Goal: Task Accomplishment & Management: Complete application form

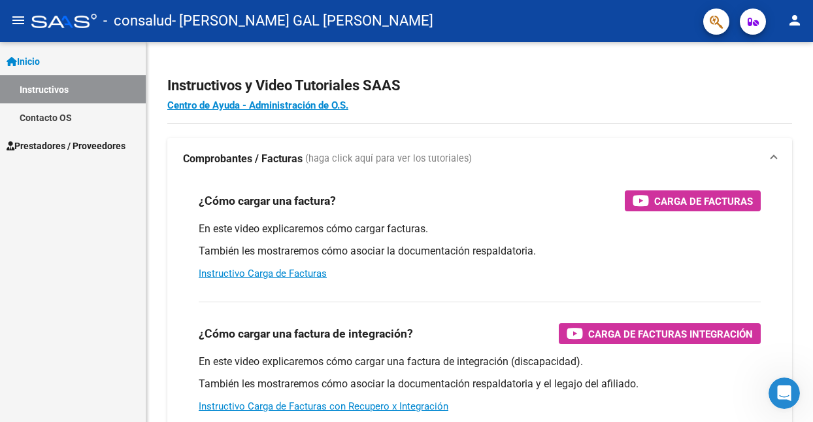
click at [113, 149] on span "Prestadores / Proveedores" at bounding box center [66, 146] width 119 height 14
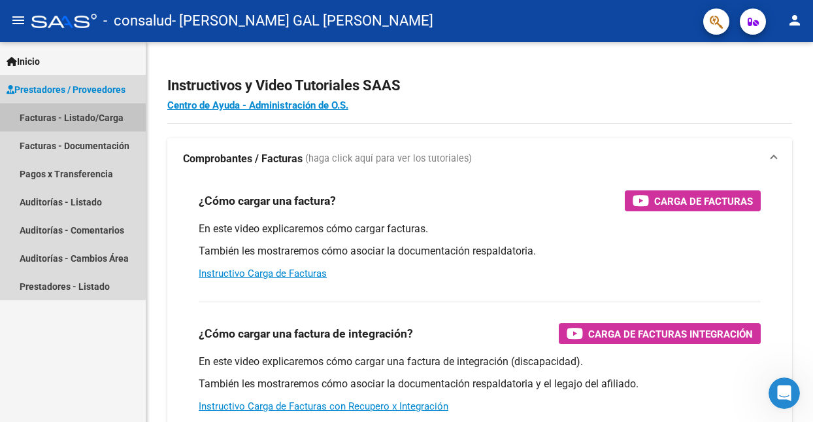
click at [75, 118] on link "Facturas - Listado/Carga" at bounding box center [73, 117] width 146 height 28
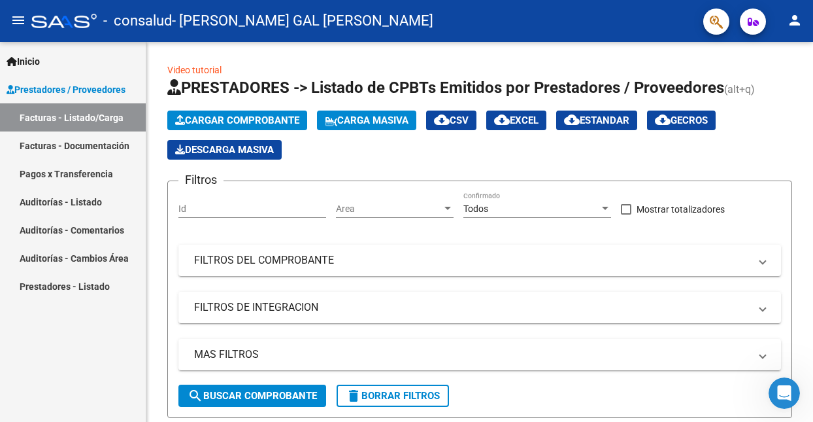
click at [59, 143] on link "Facturas - Documentación" at bounding box center [73, 145] width 146 height 28
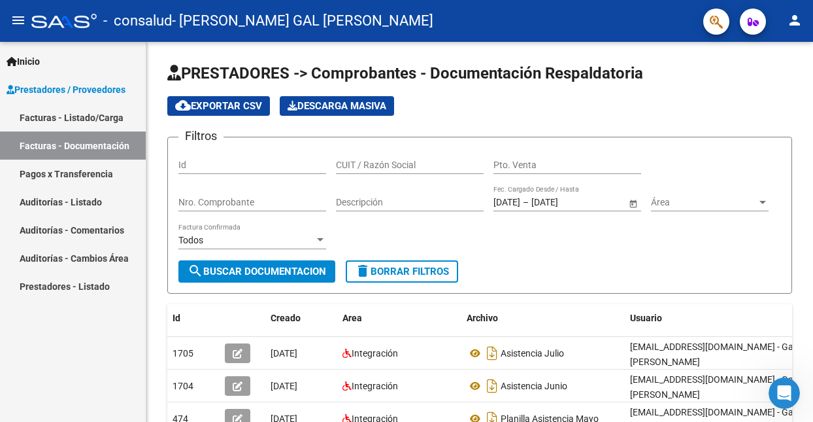
click at [561, 324] on div "Archivo" at bounding box center [543, 318] width 153 height 15
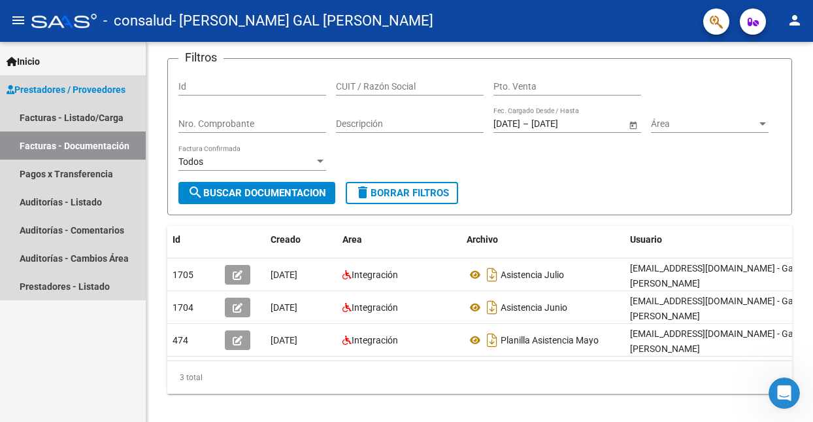
click at [88, 88] on span "Prestadores / Proveedores" at bounding box center [66, 89] width 119 height 14
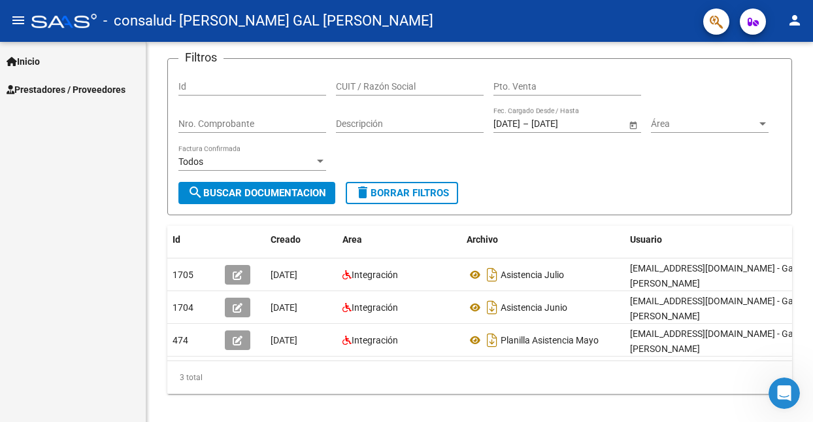
click at [88, 88] on span "Prestadores / Proveedores" at bounding box center [66, 89] width 119 height 14
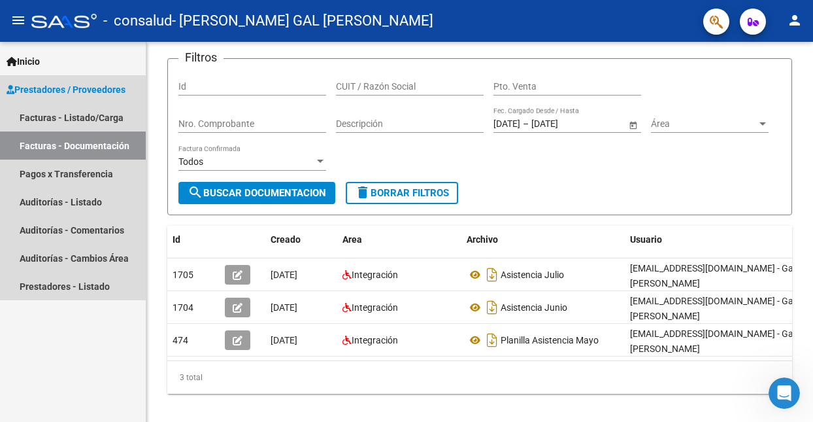
click at [81, 149] on link "Facturas - Documentación" at bounding box center [73, 145] width 146 height 28
click at [56, 115] on link "Facturas - Listado/Carga" at bounding box center [73, 117] width 146 height 28
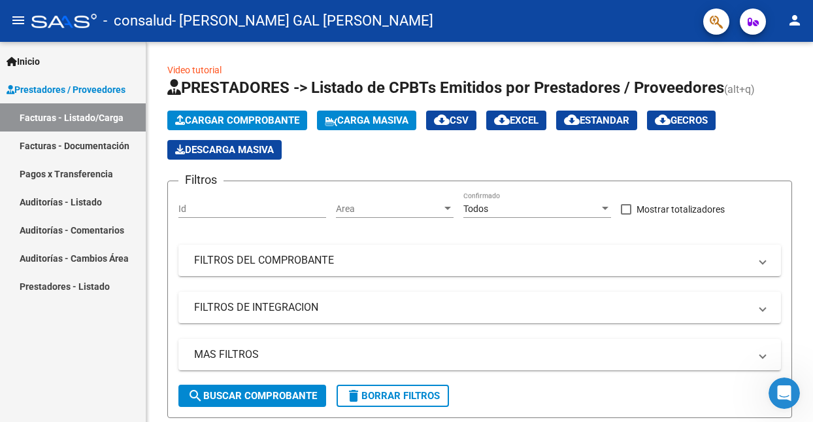
click at [222, 118] on span "Cargar Comprobante" at bounding box center [237, 120] width 124 height 12
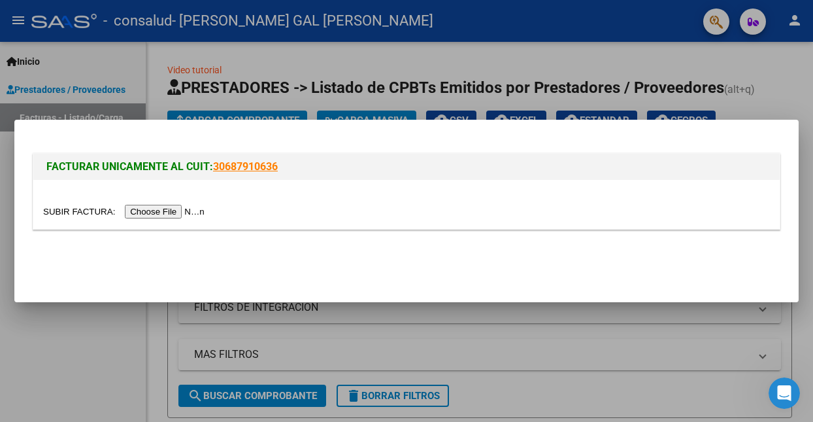
click at [351, 72] on div at bounding box center [406, 211] width 813 height 422
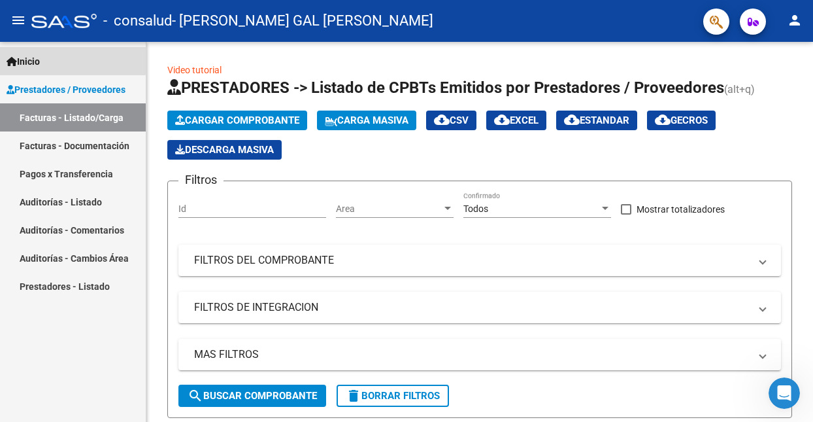
click at [31, 58] on span "Inicio" at bounding box center [23, 61] width 33 height 14
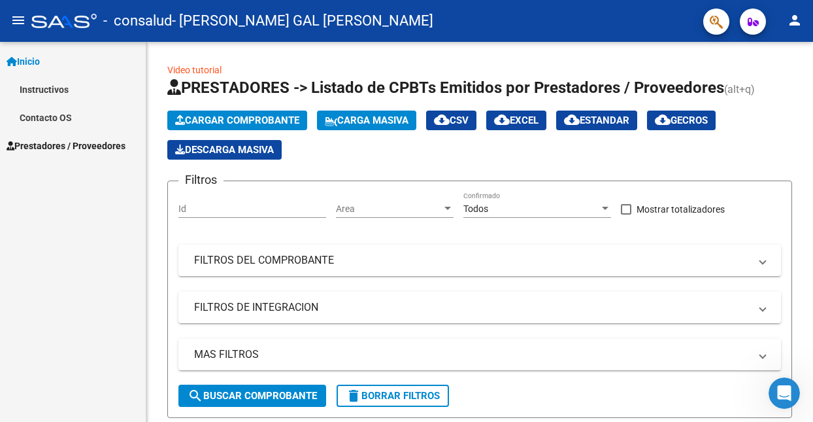
click at [18, 22] on mat-icon "menu" at bounding box center [18, 20] width 16 height 16
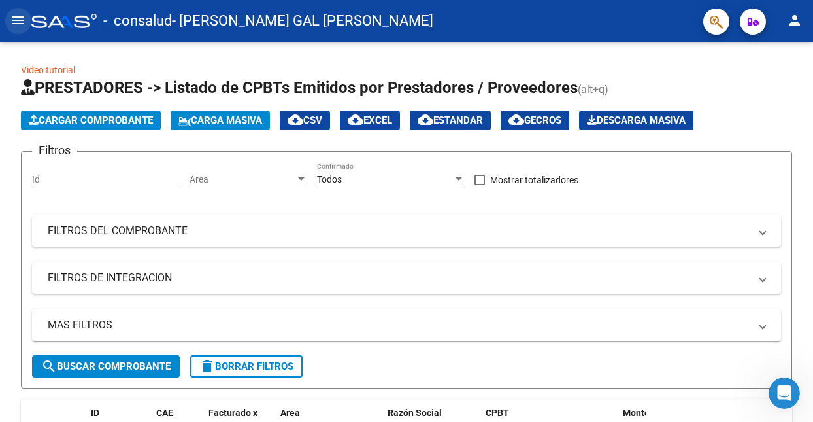
click at [18, 22] on mat-icon "menu" at bounding box center [18, 20] width 16 height 16
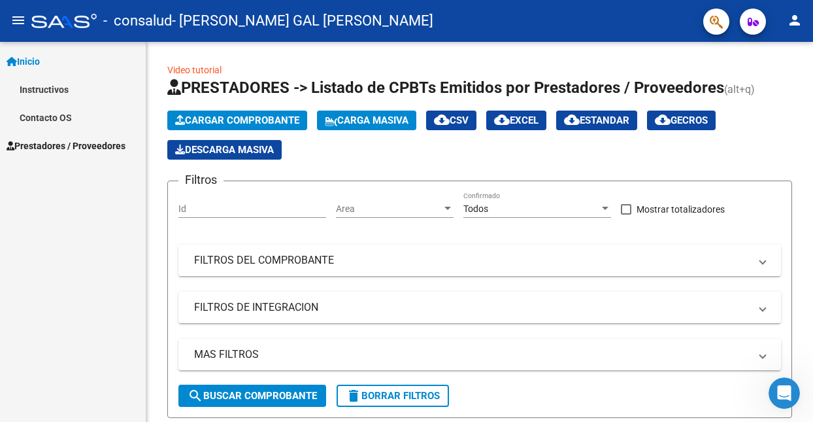
click at [36, 59] on span "Inicio" at bounding box center [23, 61] width 33 height 14
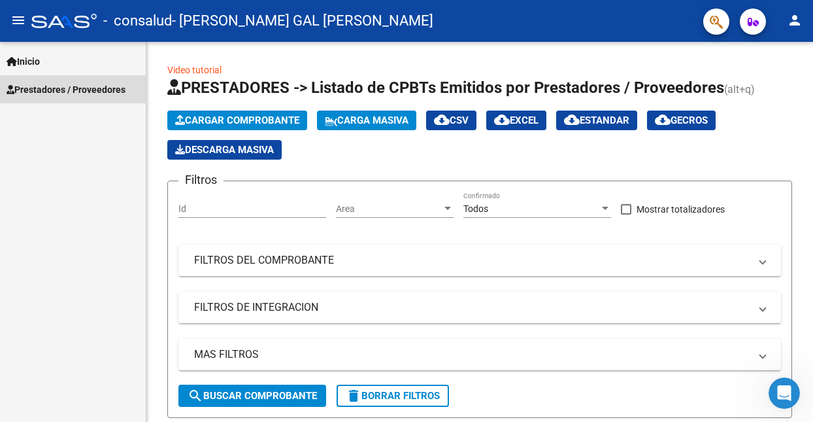
click at [39, 87] on span "Prestadores / Proveedores" at bounding box center [66, 89] width 119 height 14
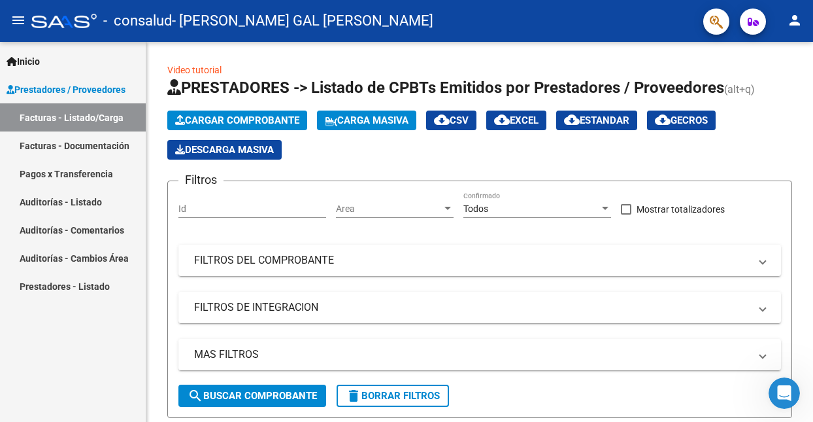
click at [781, 169] on app-list-header "PRESTADORES -> Listado de CPBTs Emitidos por Prestadores / Proveedores (alt+q) …" at bounding box center [479, 247] width 625 height 341
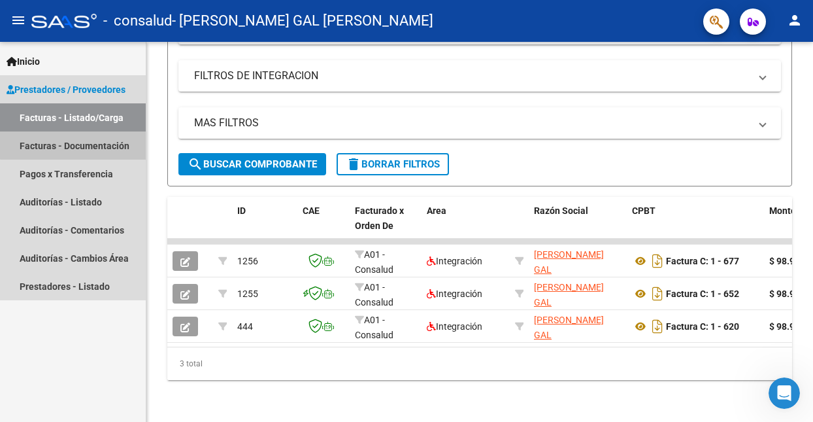
click at [80, 141] on link "Facturas - Documentación" at bounding box center [73, 145] width 146 height 28
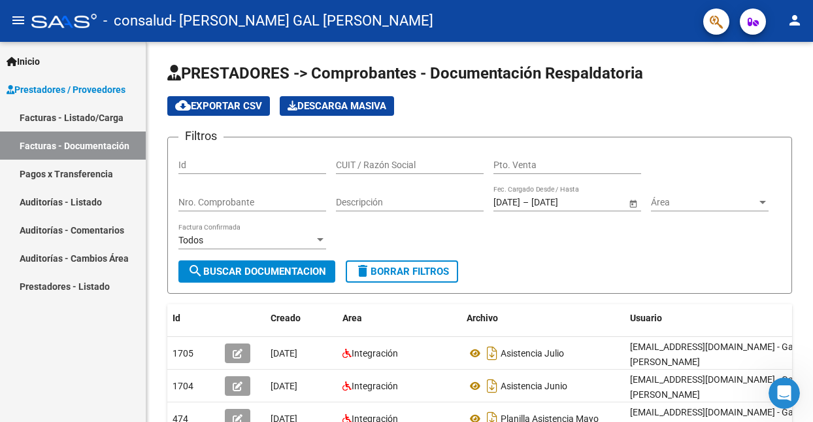
click at [93, 92] on span "Prestadores / Proveedores" at bounding box center [66, 89] width 119 height 14
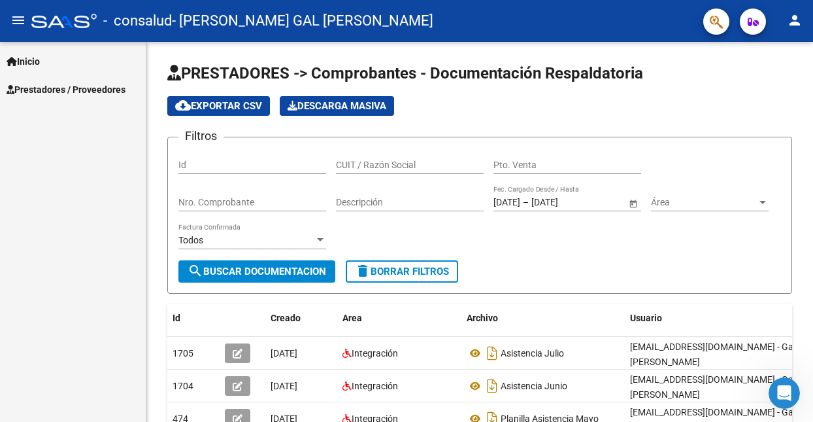
click at [40, 61] on span "Inicio" at bounding box center [23, 61] width 33 height 14
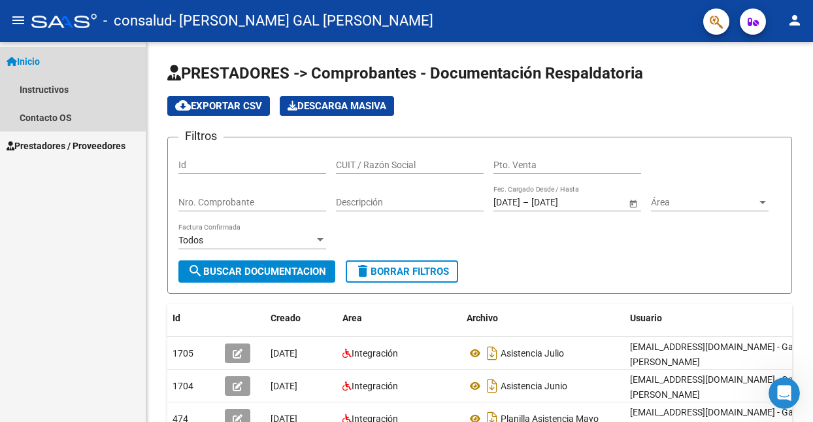
click at [29, 60] on span "Inicio" at bounding box center [23, 61] width 33 height 14
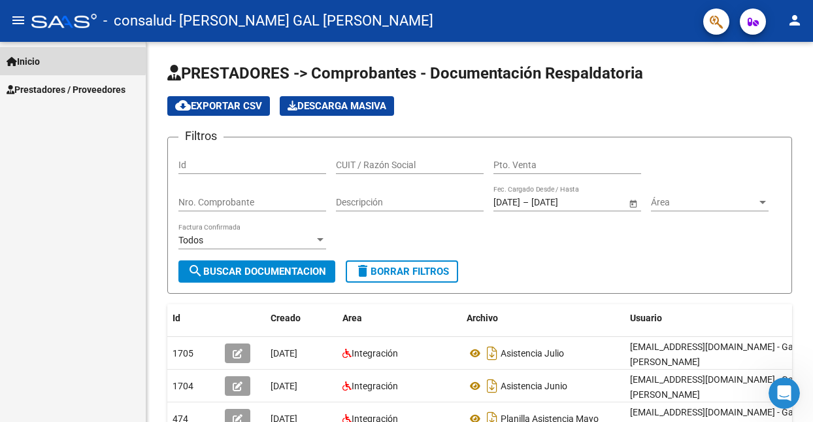
click at [28, 61] on span "Inicio" at bounding box center [23, 61] width 33 height 14
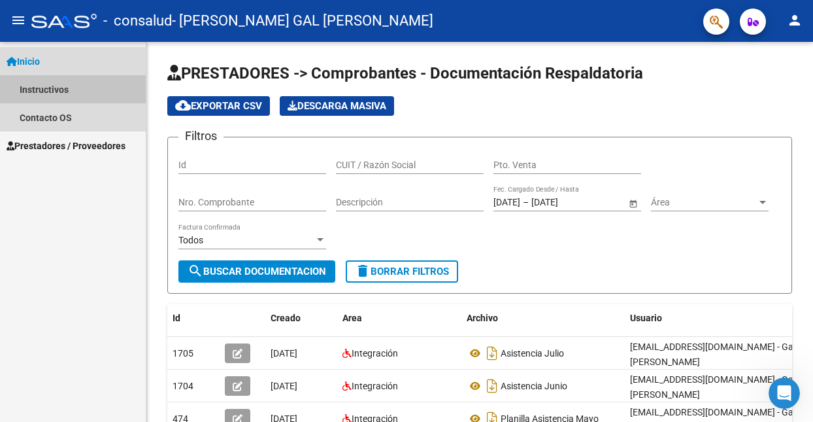
click at [42, 84] on link "Instructivos" at bounding box center [73, 89] width 146 height 28
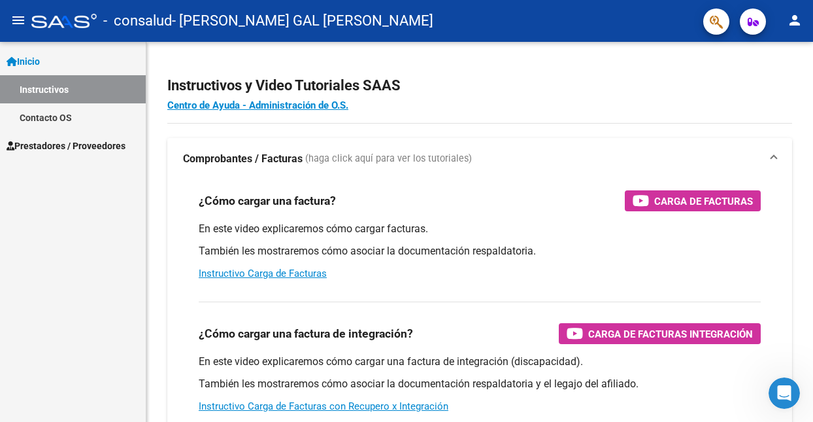
click at [475, 332] on div "¿Cómo cargar una factura de integración? Carga de Facturas Integración" at bounding box center [480, 333] width 562 height 21
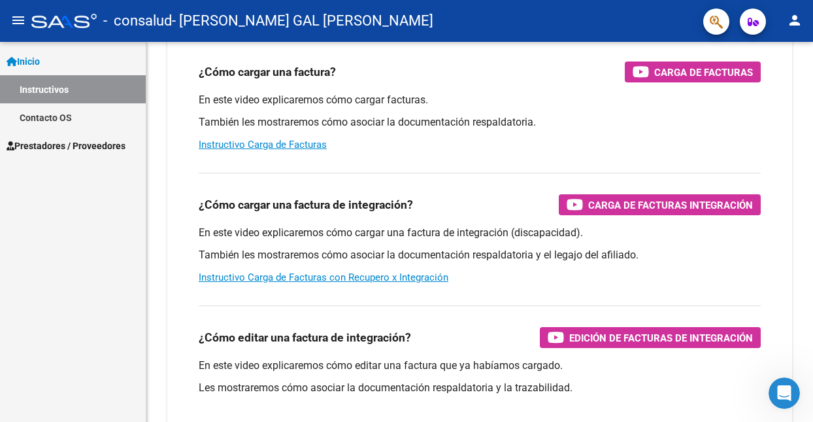
scroll to position [131, 0]
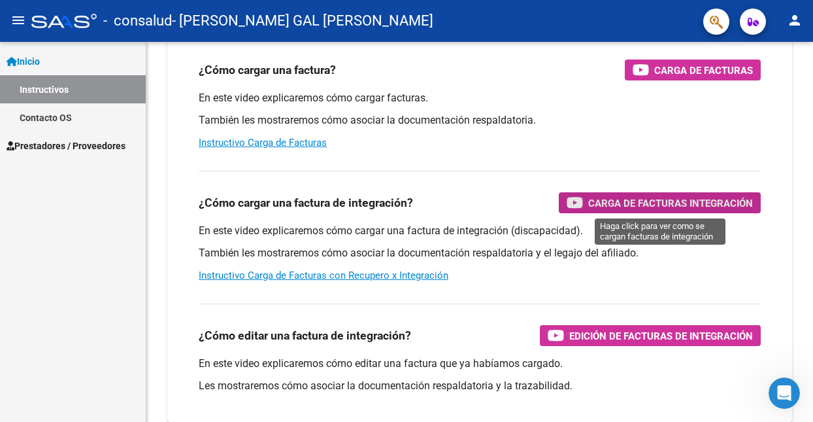
click at [641, 203] on span "Carga de Facturas Integración" at bounding box center [670, 203] width 165 height 16
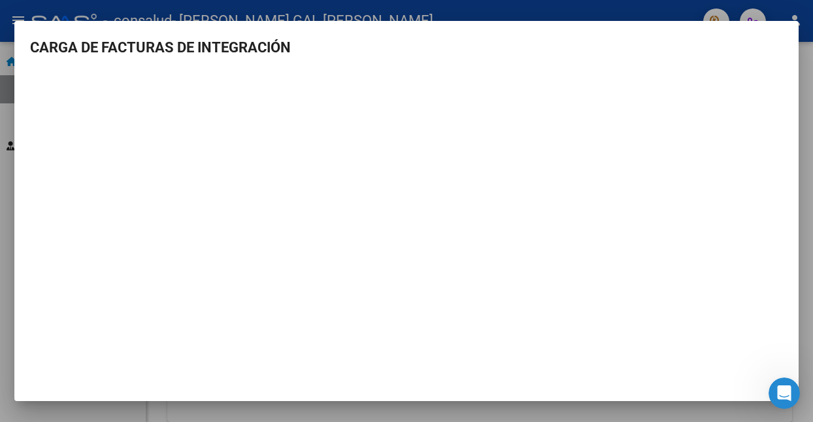
click at [526, 8] on div at bounding box center [406, 211] width 813 height 422
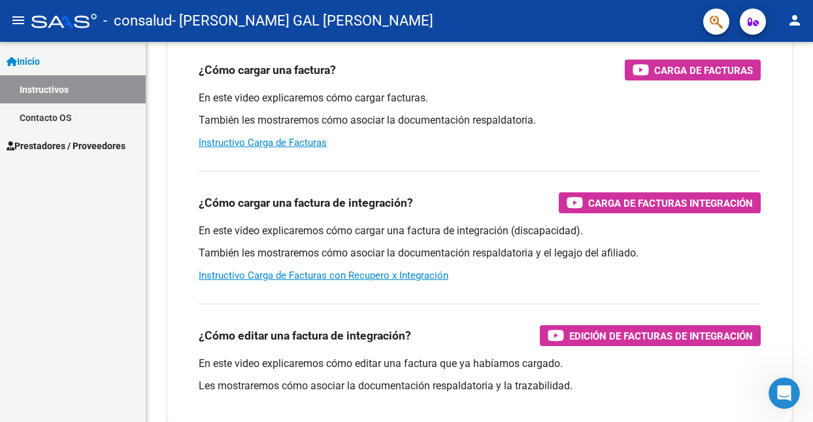
click at [66, 63] on link "Inicio" at bounding box center [73, 61] width 146 height 28
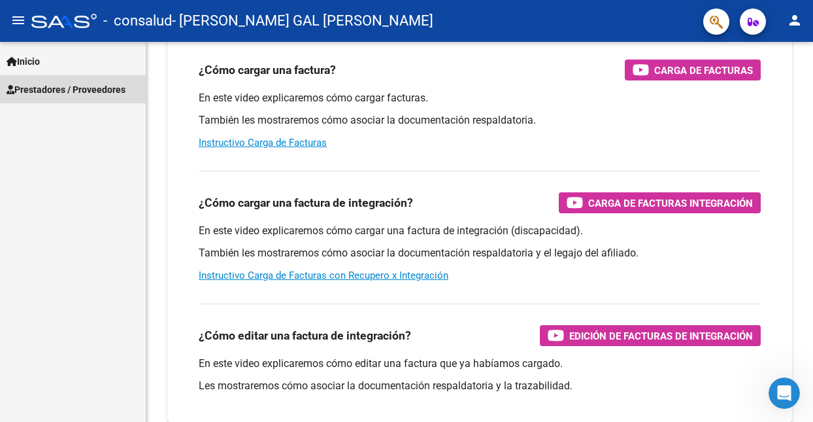
click at [61, 86] on span "Prestadores / Proveedores" at bounding box center [66, 89] width 119 height 14
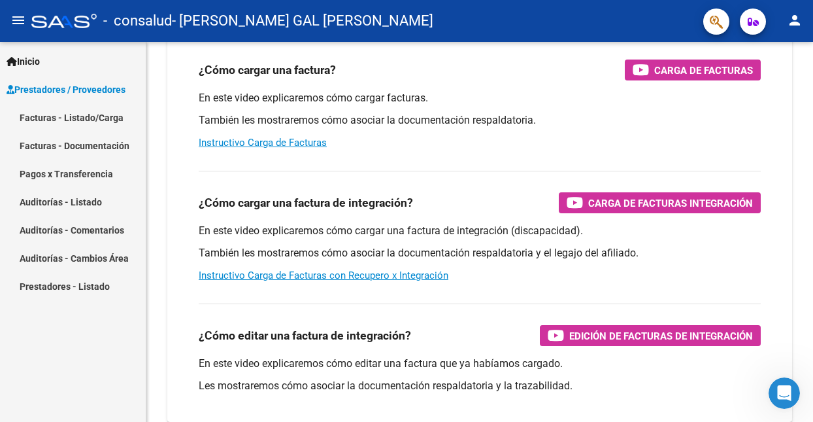
click at [86, 122] on link "Facturas - Listado/Carga" at bounding box center [73, 117] width 146 height 28
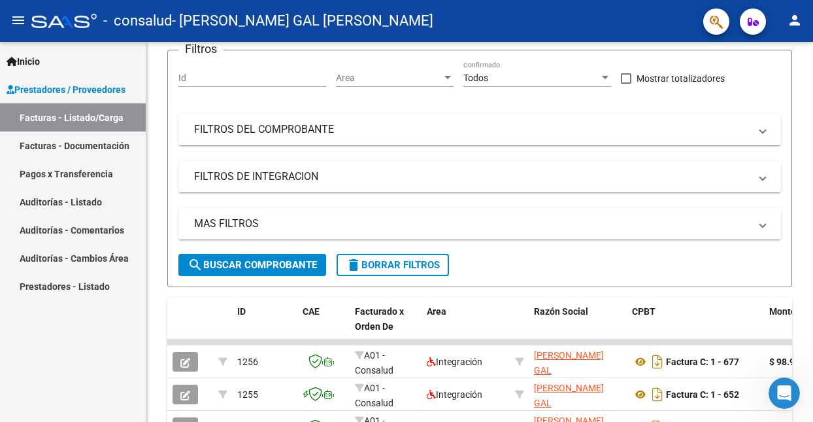
scroll to position [131, 0]
click at [761, 182] on span at bounding box center [762, 176] width 5 height 14
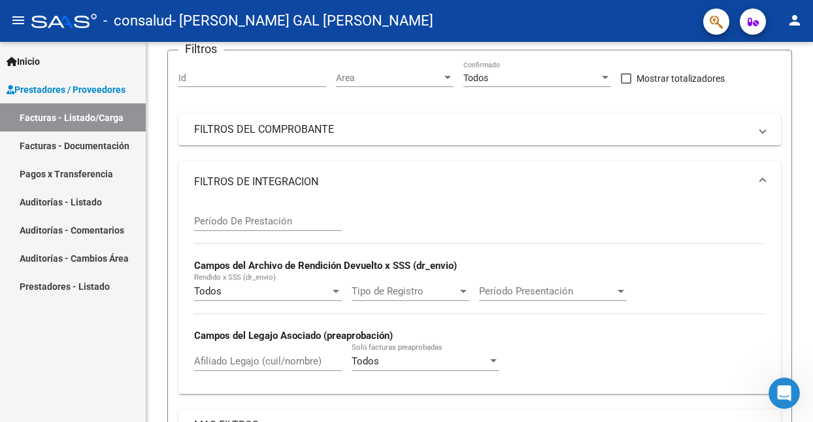
click at [73, 111] on link "Facturas - Listado/Carga" at bounding box center [73, 117] width 146 height 28
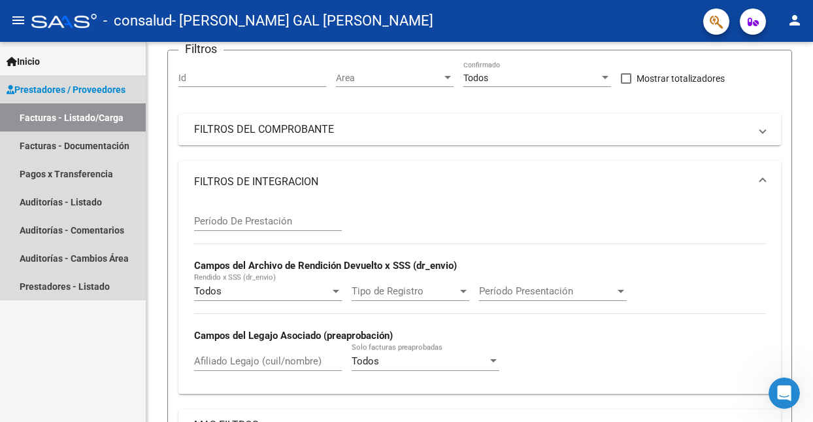
click at [59, 111] on link "Facturas - Listado/Carga" at bounding box center [73, 117] width 146 height 28
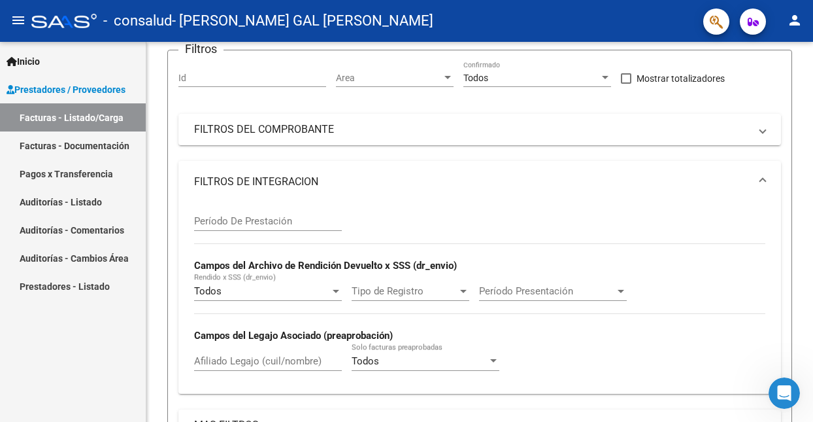
click at [45, 88] on span "Prestadores / Proveedores" at bounding box center [66, 89] width 119 height 14
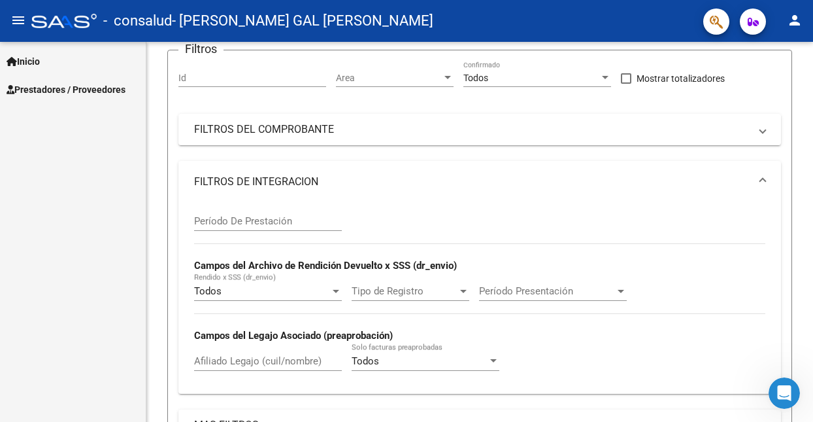
click at [32, 63] on span "Inicio" at bounding box center [23, 61] width 33 height 14
click at [37, 144] on span "Prestadores / Proveedores" at bounding box center [66, 146] width 119 height 14
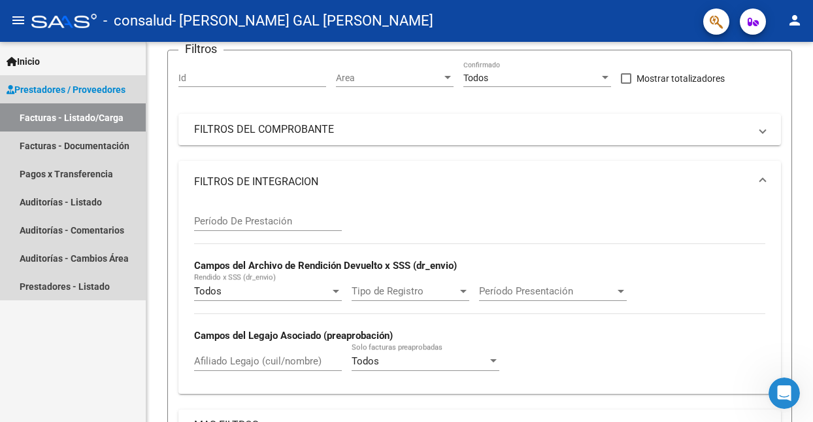
click at [38, 121] on link "Facturas - Listado/Carga" at bounding box center [73, 117] width 146 height 28
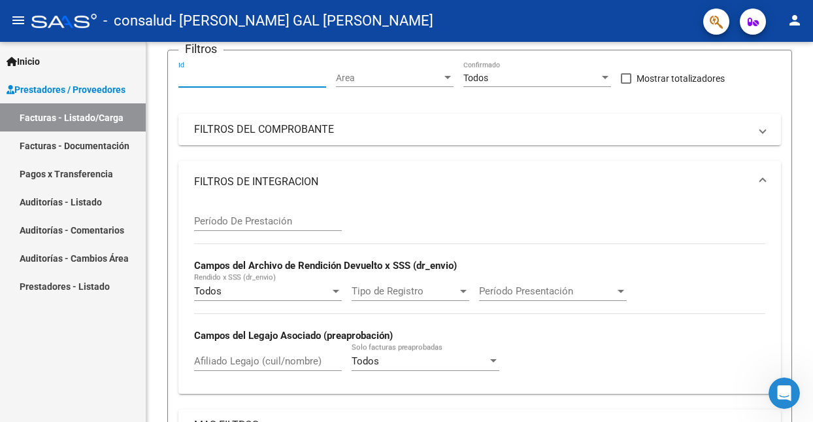
click at [262, 82] on input "Id" at bounding box center [252, 78] width 148 height 11
click at [362, 76] on span "Area" at bounding box center [389, 78] width 106 height 11
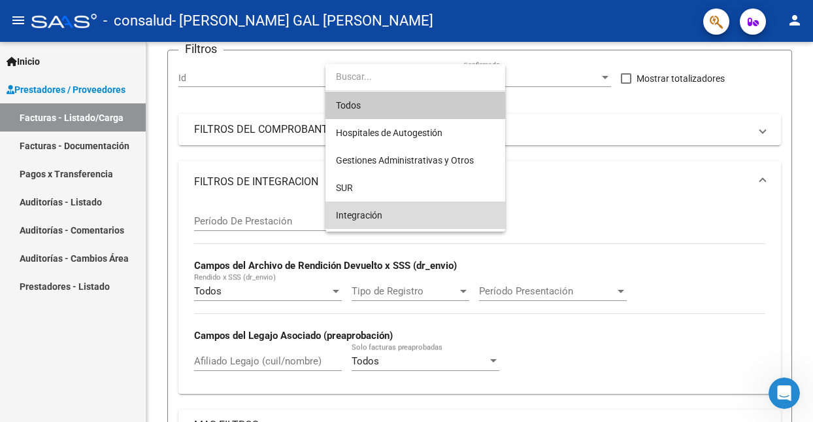
click at [390, 212] on span "Integración" at bounding box center [415, 214] width 159 height 27
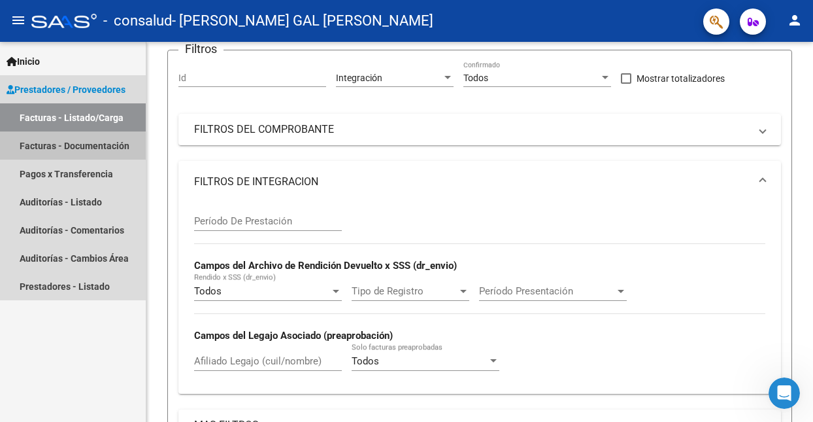
click at [69, 146] on link "Facturas - Documentación" at bounding box center [73, 145] width 146 height 28
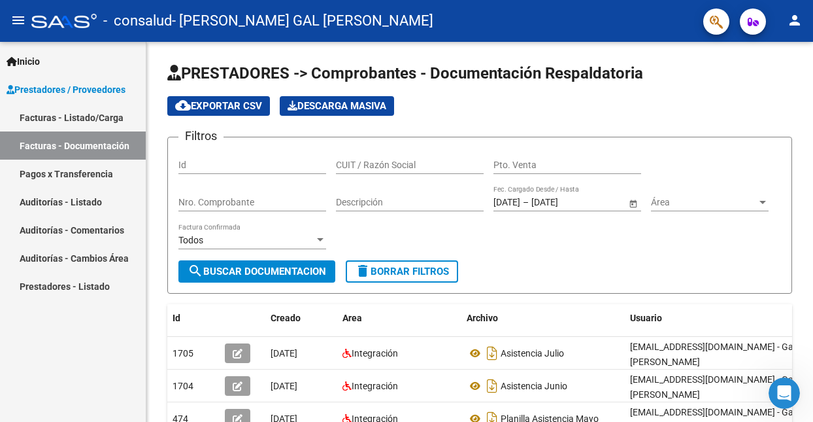
click at [88, 117] on link "Facturas - Listado/Carga" at bounding box center [73, 117] width 146 height 28
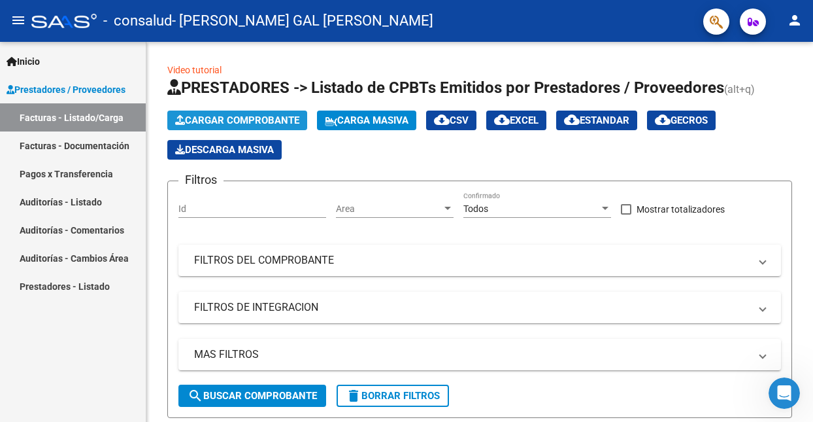
click at [205, 122] on span "Cargar Comprobante" at bounding box center [237, 120] width 124 height 12
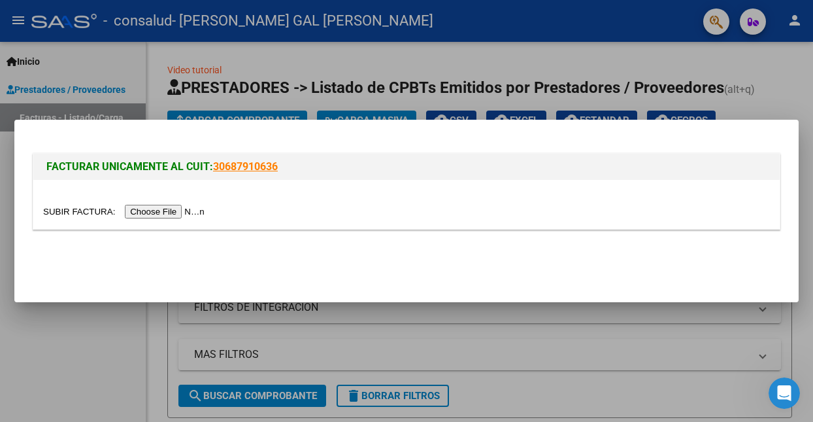
click at [185, 211] on input "file" at bounding box center [125, 212] width 165 height 14
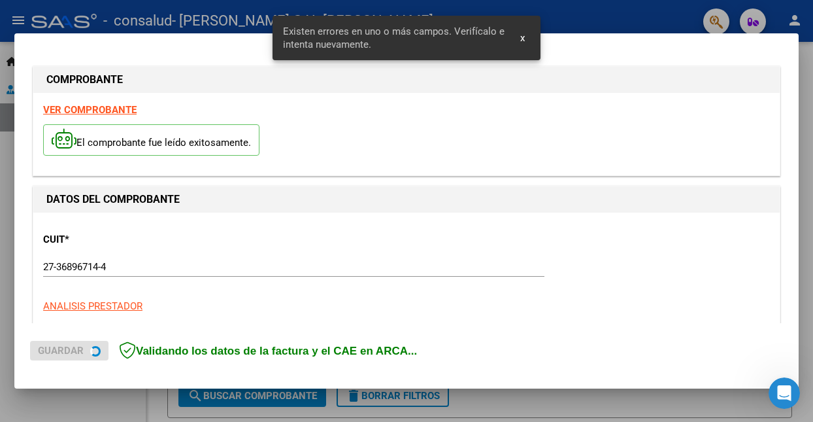
scroll to position [294, 0]
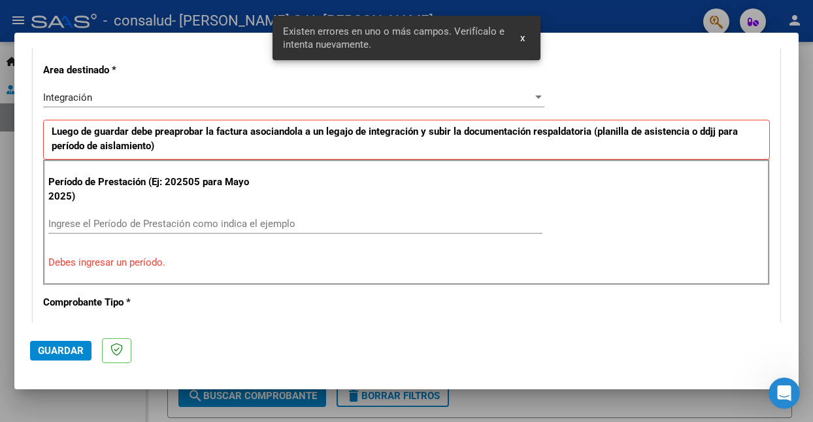
click at [581, 91] on div "CUIT * 27-36896714-4 Ingresar CUIT ANALISIS PRESTADOR [PERSON_NAME] GAL [PERSON…" at bounding box center [406, 427] width 747 height 1018
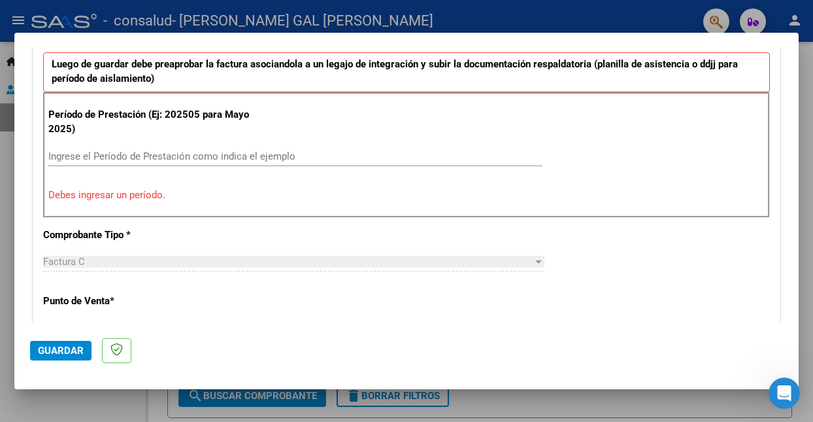
scroll to position [364, 0]
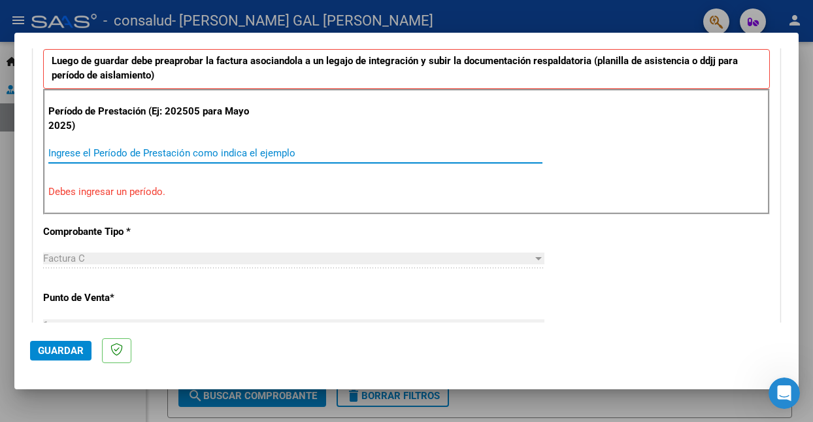
click at [231, 156] on input "Ingrese el Período de Prestación como indica el ejemplo" at bounding box center [295, 153] width 494 height 12
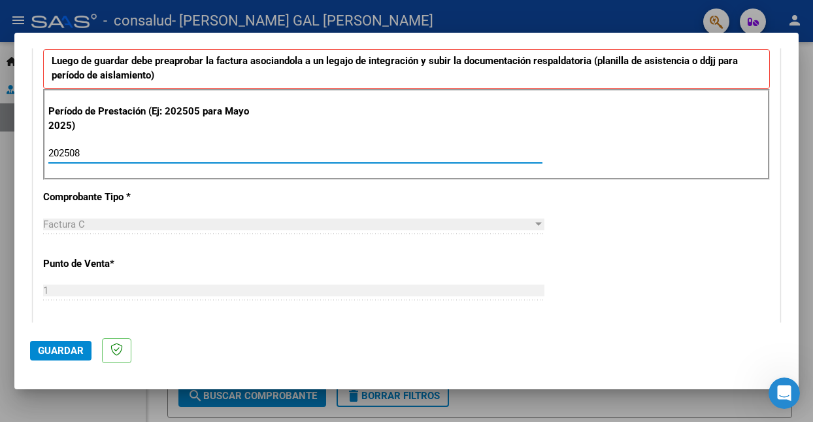
type input "202508"
click at [569, 209] on div "CUIT * 27-36896714-4 Ingresar CUIT ANALISIS PRESTADOR [PERSON_NAME] GAL [PERSON…" at bounding box center [406, 340] width 747 height 984
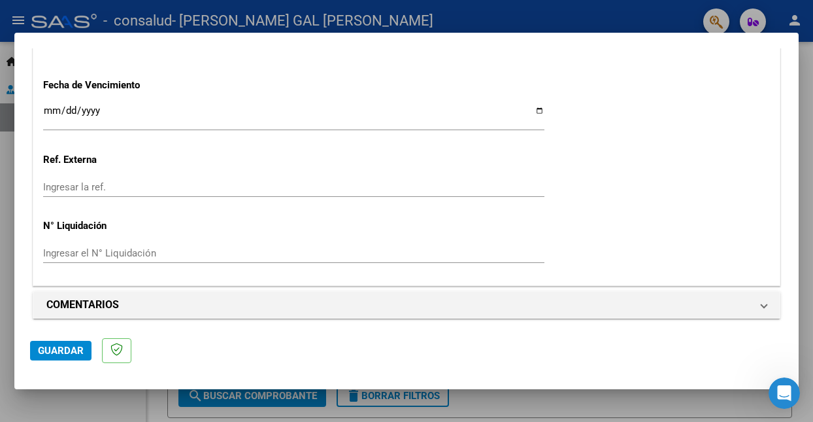
scroll to position [917, 0]
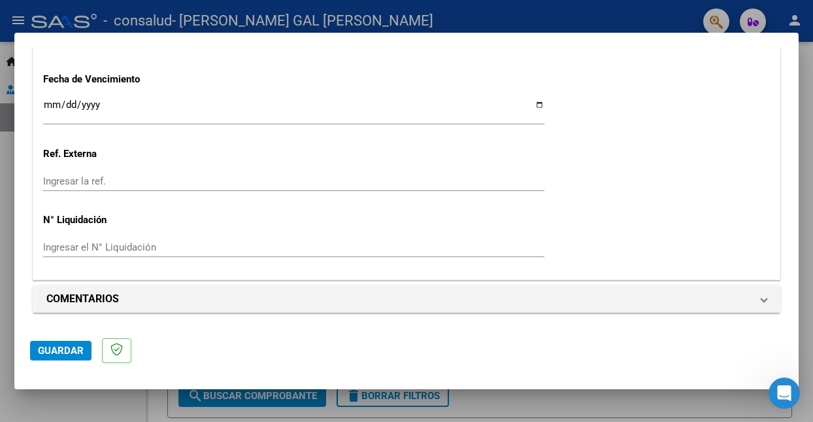
click at [60, 346] on span "Guardar" at bounding box center [61, 351] width 46 height 12
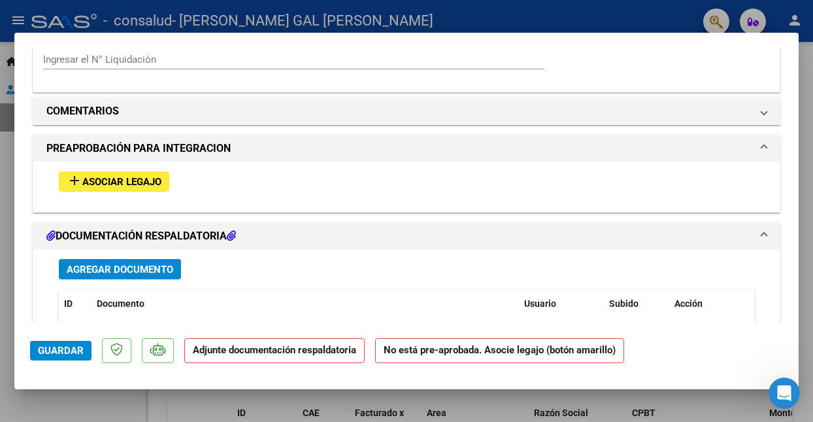
scroll to position [1106, 0]
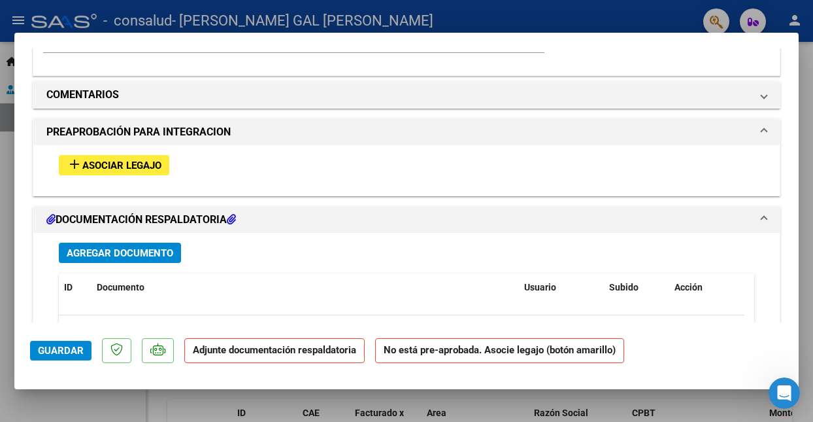
click at [158, 167] on span "Asociar Legajo" at bounding box center [121, 166] width 79 height 12
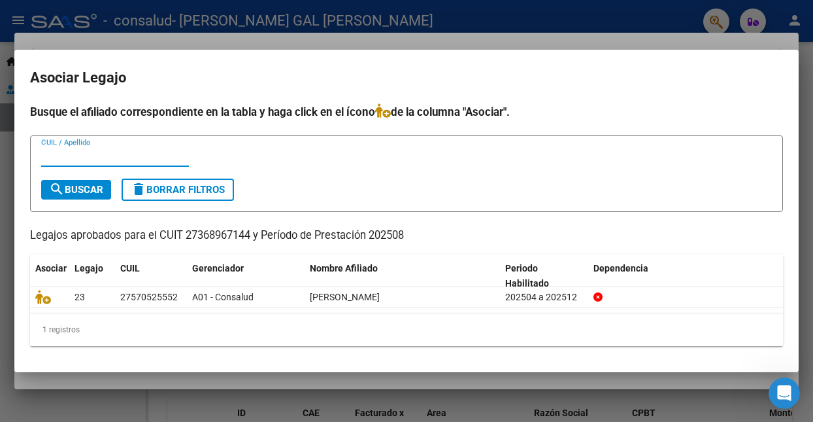
click at [137, 295] on div "27570525552" at bounding box center [149, 297] width 58 height 15
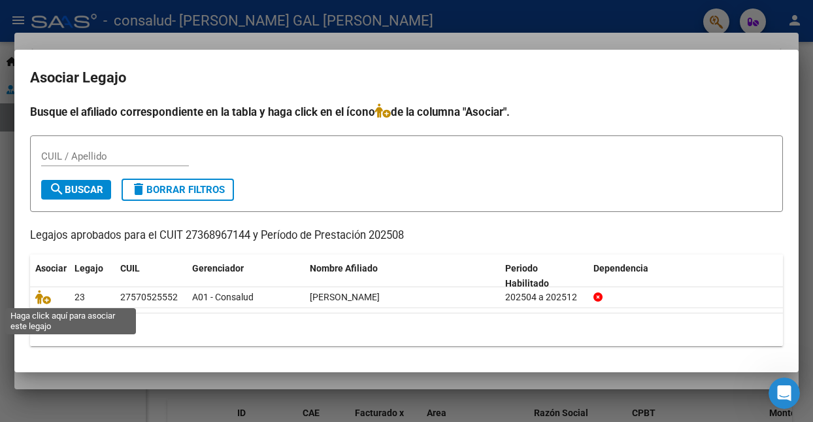
click at [41, 301] on icon at bounding box center [43, 297] width 16 height 14
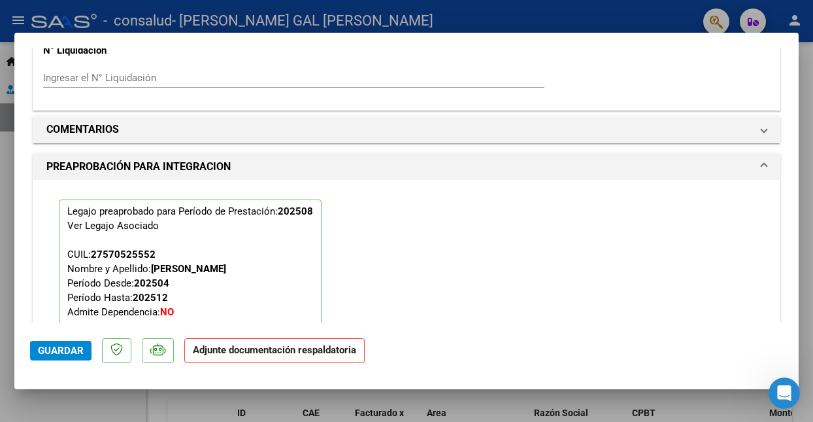
scroll to position [1140, 0]
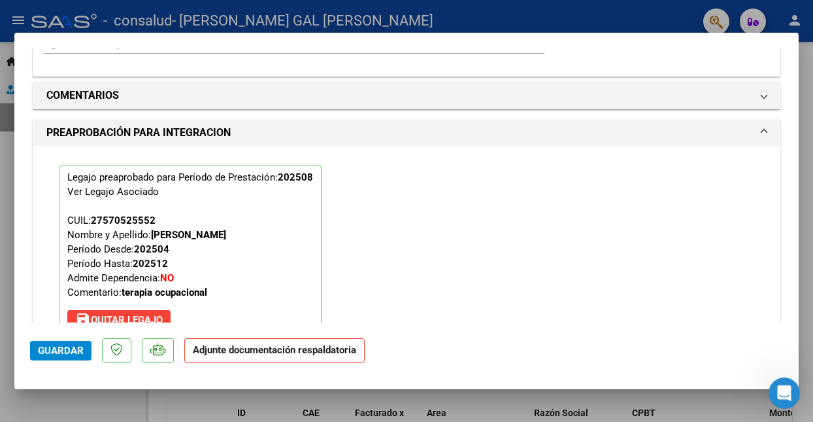
click at [58, 352] on span "Guardar" at bounding box center [61, 351] width 46 height 12
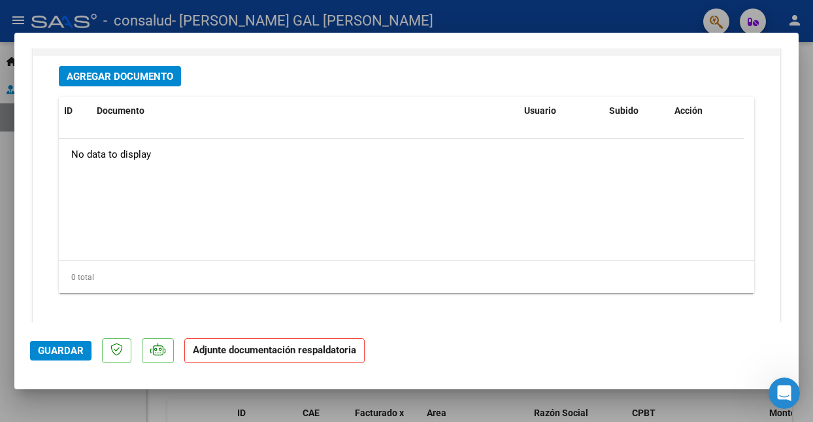
scroll to position [1498, 0]
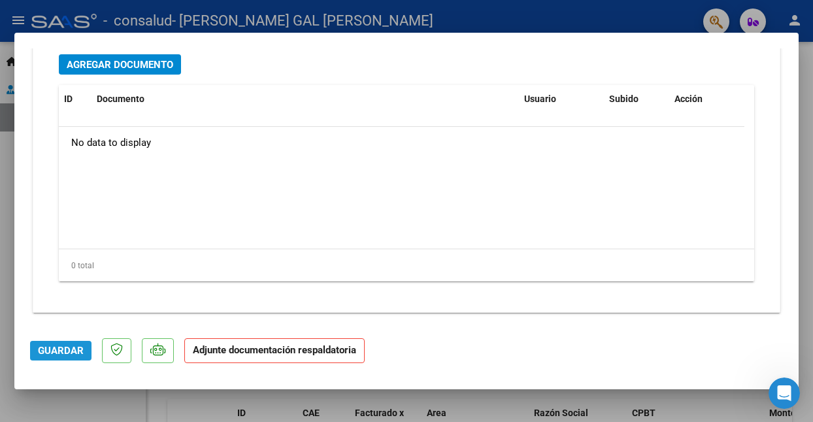
click at [81, 353] on span "Guardar" at bounding box center [61, 351] width 46 height 12
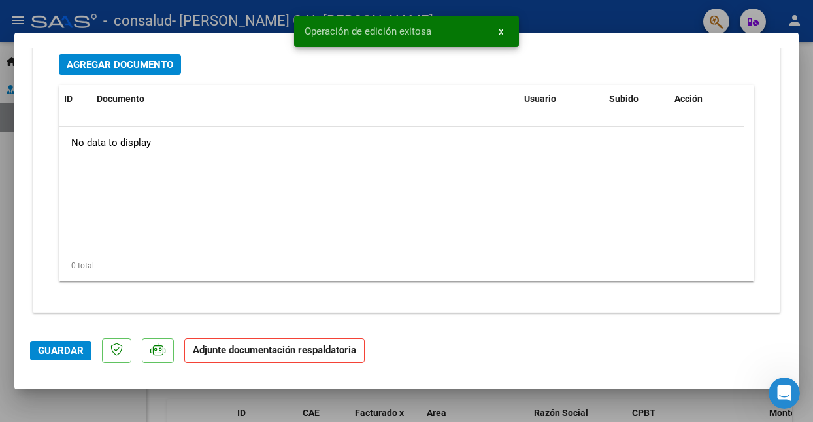
click at [190, 25] on div at bounding box center [406, 211] width 813 height 422
type input "$ 0,00"
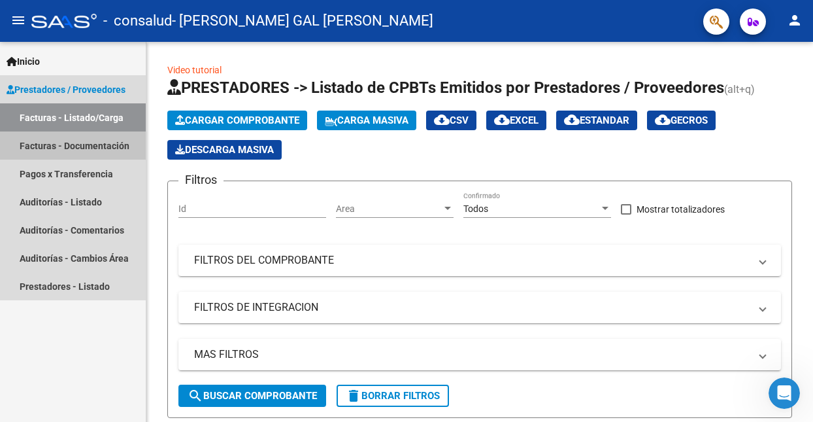
click at [103, 146] on link "Facturas - Documentación" at bounding box center [73, 145] width 146 height 28
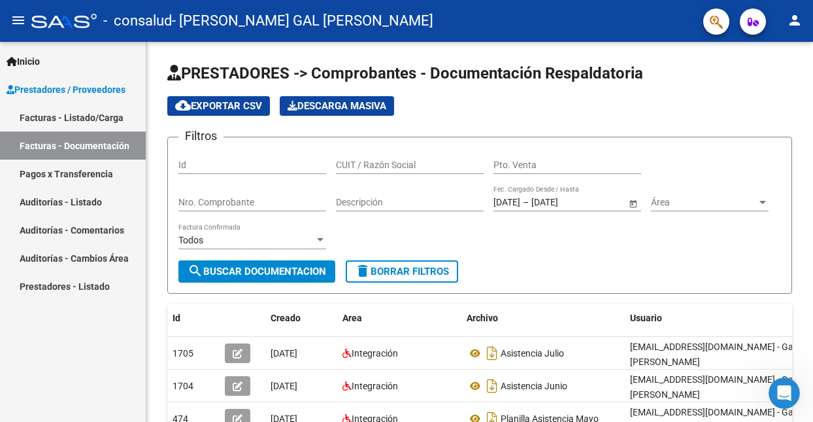
click at [739, 310] on datatable-header-cell "Usuario" at bounding box center [723, 318] width 196 height 28
click at [584, 281] on form "Filtros Id CUIT / Razón Social Pto. Venta Nro. Comprobante Descripción [DATE] […" at bounding box center [479, 215] width 625 height 157
click at [84, 121] on link "Facturas - Listado/Carga" at bounding box center [73, 117] width 146 height 28
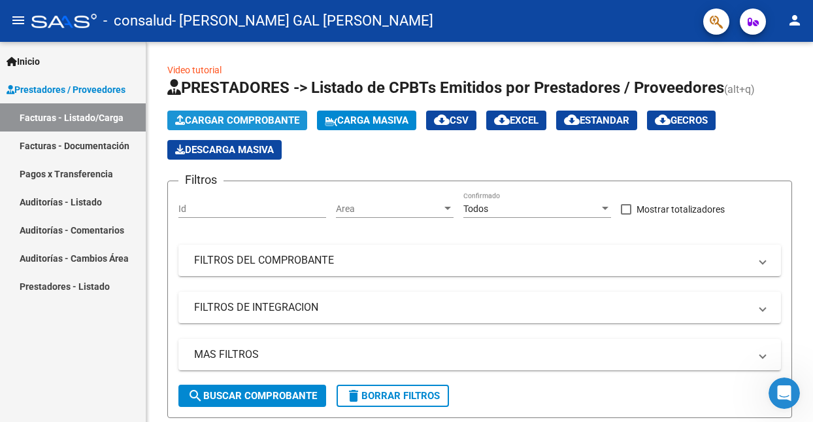
click at [210, 120] on span "Cargar Comprobante" at bounding box center [237, 120] width 124 height 12
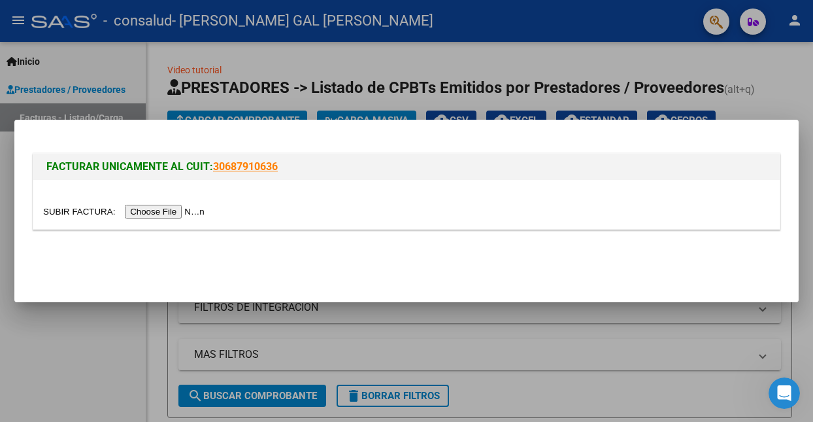
click at [182, 211] on input "file" at bounding box center [125, 212] width 165 height 14
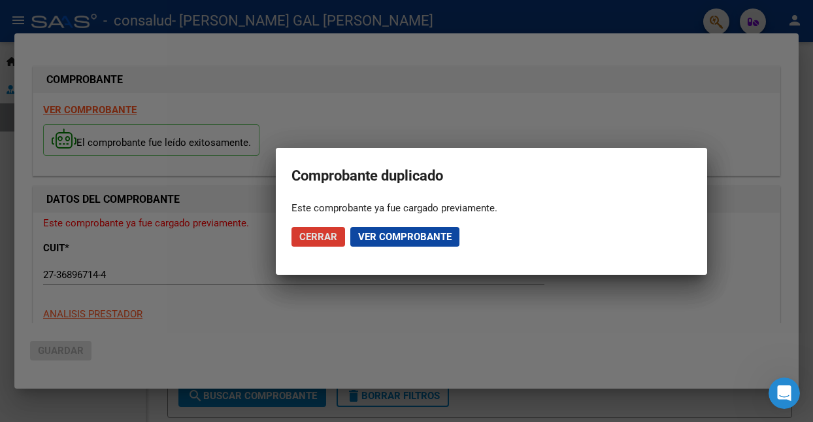
click at [413, 232] on span "Ver comprobante" at bounding box center [404, 237] width 93 height 12
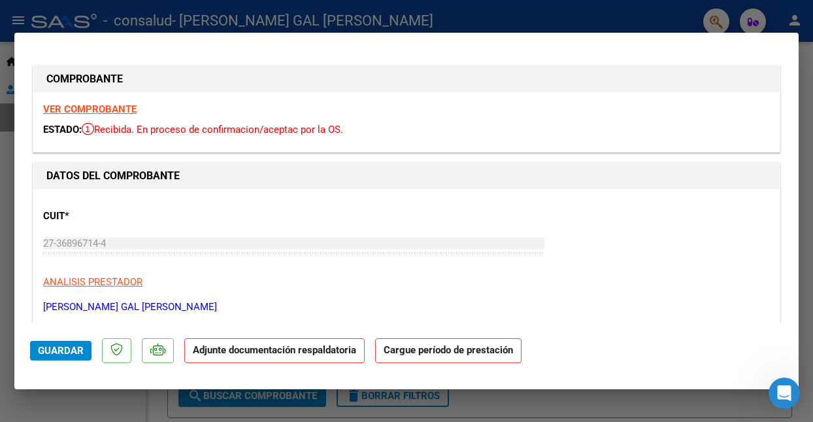
click at [209, 299] on p "[PERSON_NAME] GAL [PERSON_NAME]" at bounding box center [406, 306] width 727 height 15
click at [785, 182] on mat-dialog-content "COMPROBANTE VER COMPROBANTE ESTADO: Recibida. En proceso de confirmacion/acepta…" at bounding box center [406, 185] width 785 height 274
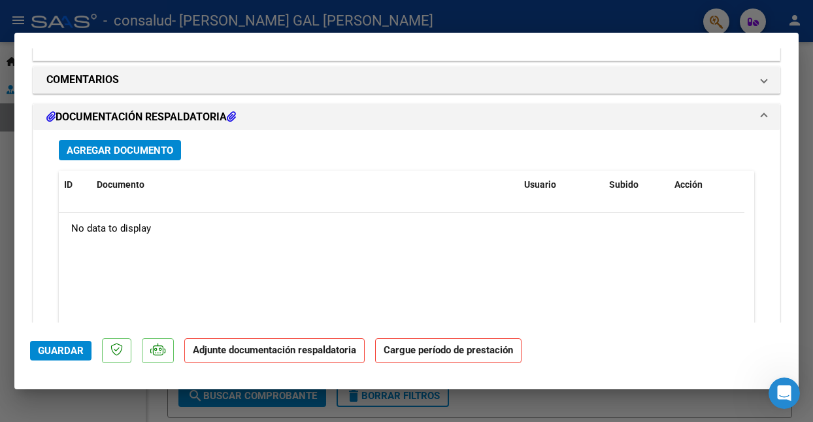
scroll to position [1140, 0]
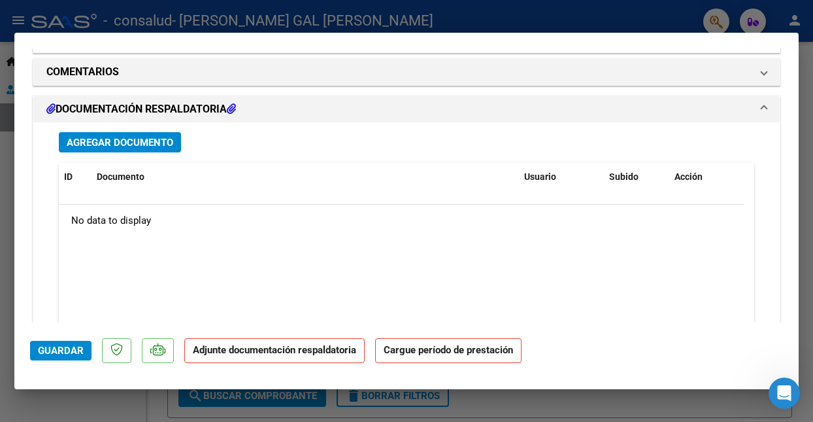
click at [163, 140] on span "Agregar Documento" at bounding box center [120, 143] width 107 height 12
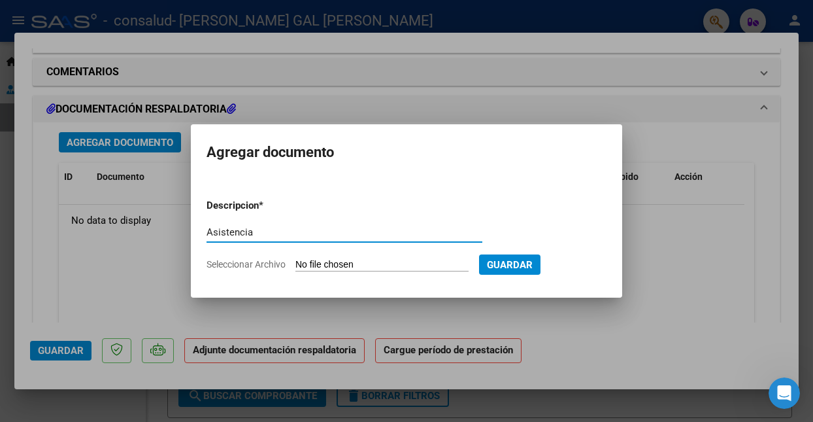
type input "Asistencia"
click at [333, 262] on input "Seleccionar Archivo" at bounding box center [382, 265] width 173 height 12
type input "C:\fakepath\Asistencia [PERSON_NAME] [DATE] 10-53-00.pdf"
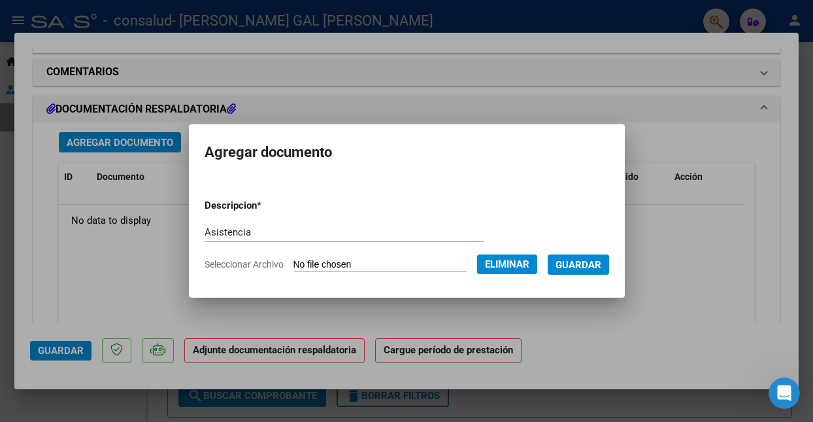
click at [593, 262] on span "Guardar" at bounding box center [579, 265] width 46 height 12
